Goal: Use online tool/utility: Utilize a website feature to perform a specific function

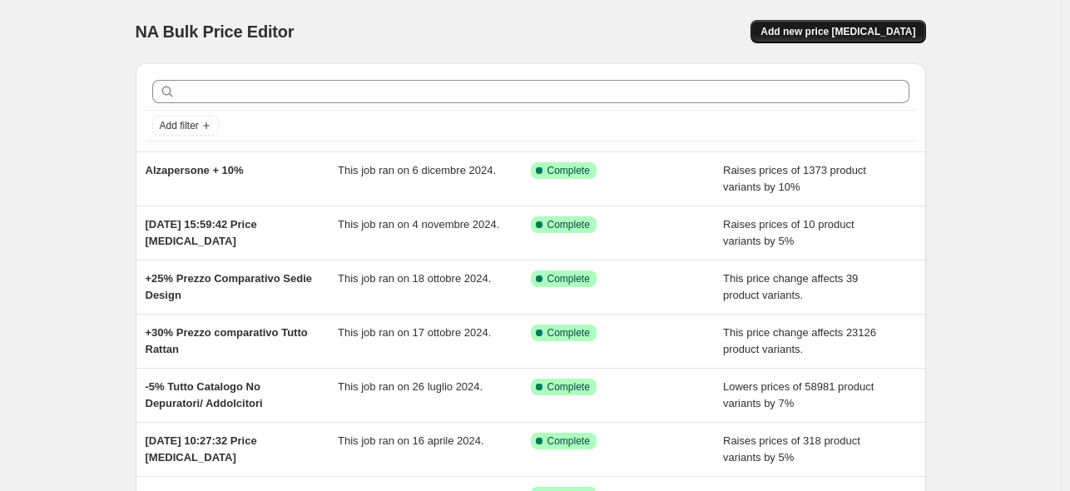
click at [835, 33] on span "Add new price change job" at bounding box center [837, 31] width 155 height 13
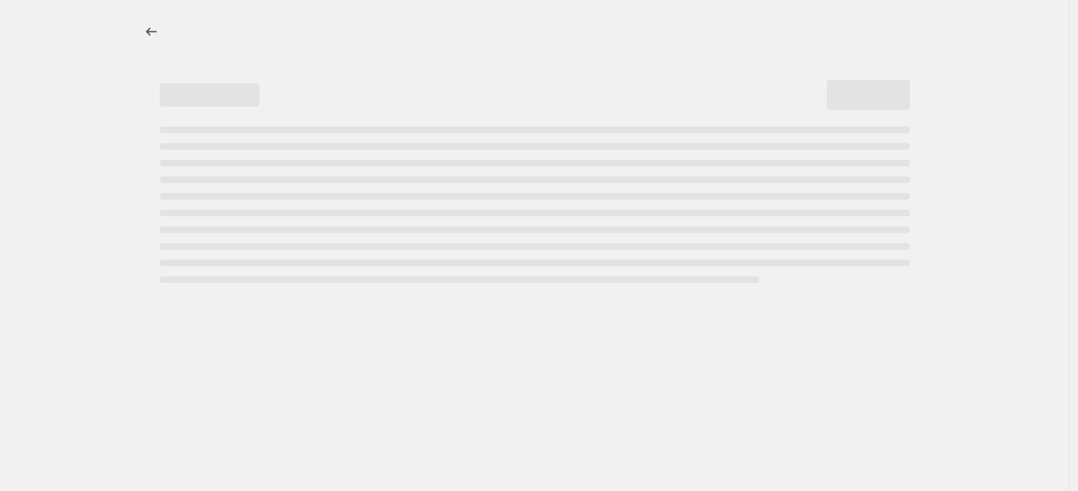
select select "percentage"
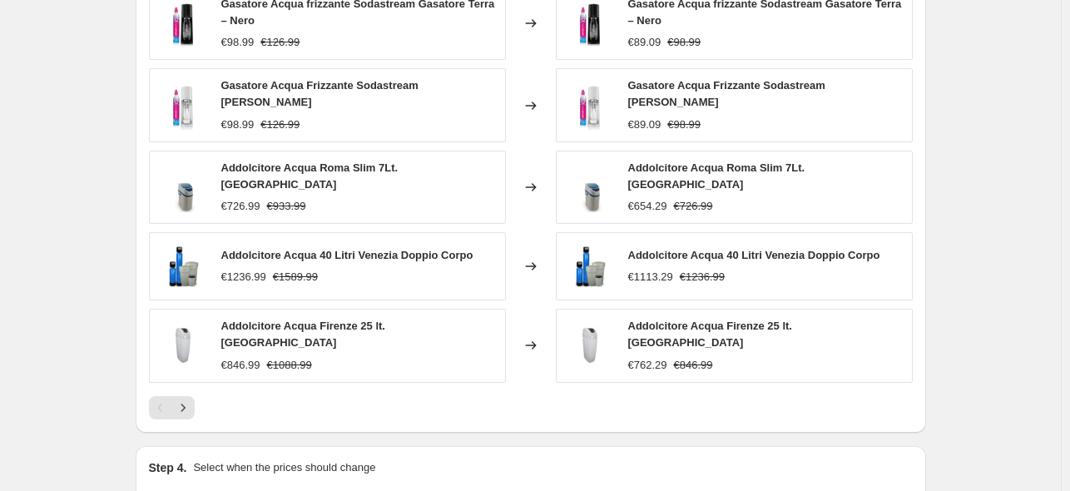
scroll to position [1175, 0]
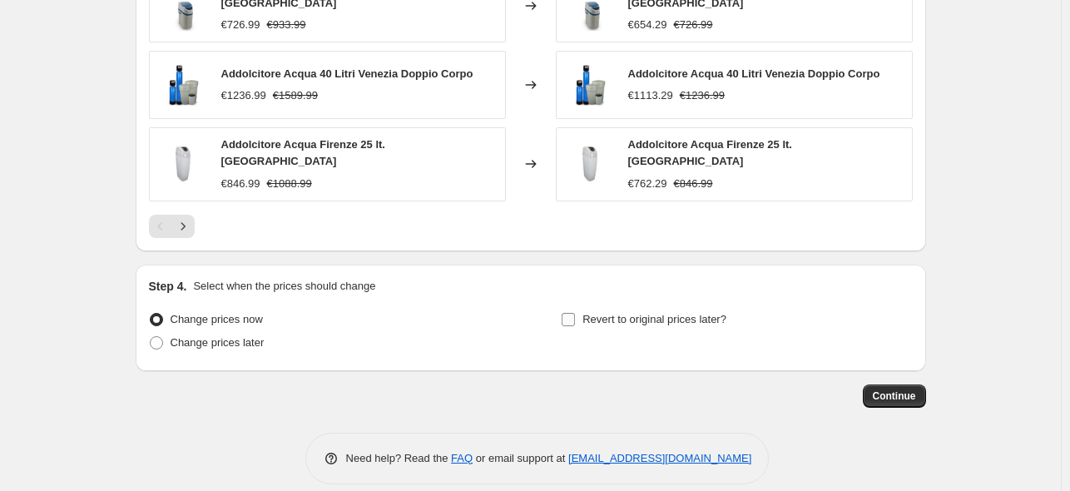
click at [669, 313] on span "Revert to original prices later?" at bounding box center [654, 319] width 144 height 12
click at [575, 313] on input "Revert to original prices later?" at bounding box center [568, 319] width 13 height 13
checkbox input "true"
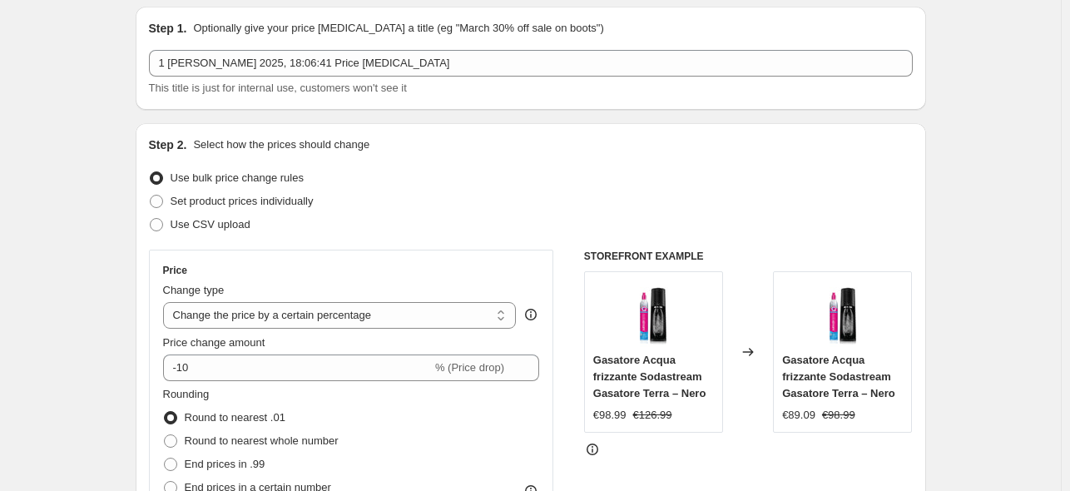
scroll to position [0, 0]
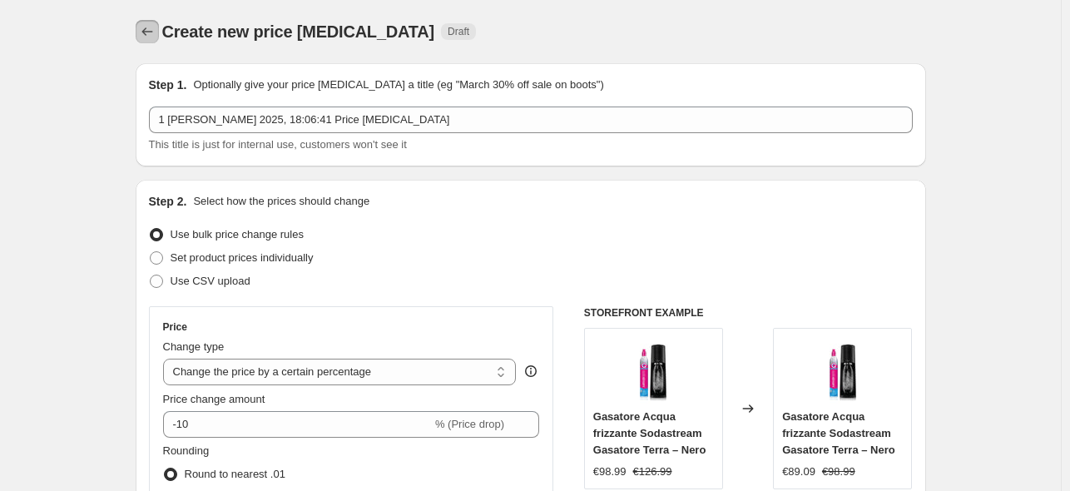
click at [152, 32] on icon "Price change jobs" at bounding box center [147, 31] width 17 height 17
